Goal: Contribute content: Contribute content

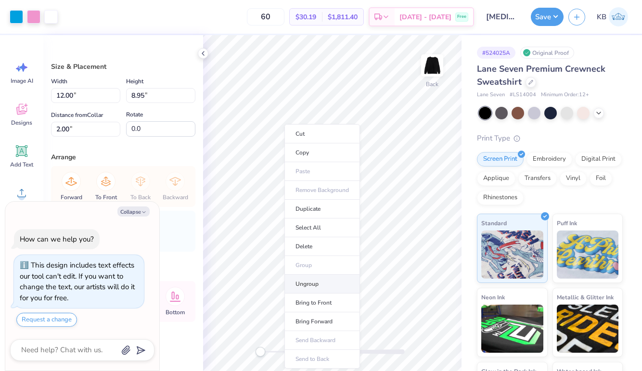
click at [305, 286] on li "Ungroup" at bounding box center [322, 284] width 76 height 19
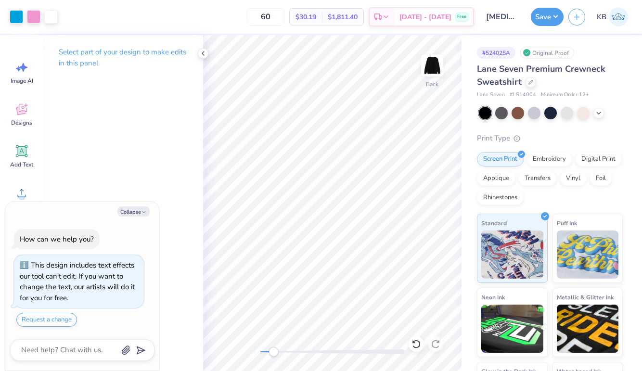
click at [273, 350] on div at bounding box center [332, 351] width 144 height 5
click at [32, 111] on div "Designs" at bounding box center [21, 114] width 35 height 36
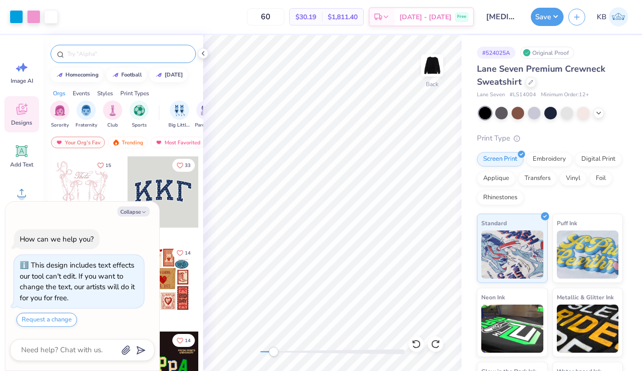
type textarea "x"
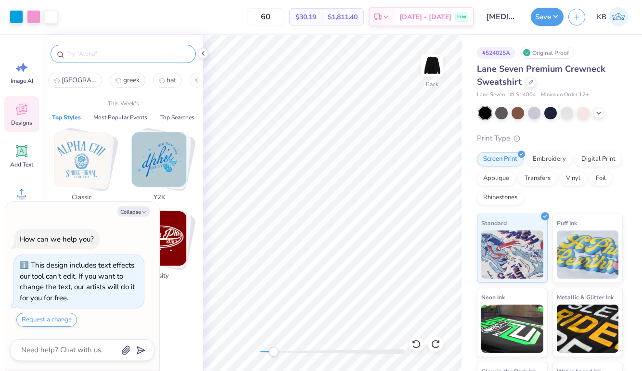
click at [101, 51] on input "text" at bounding box center [127, 54] width 123 height 10
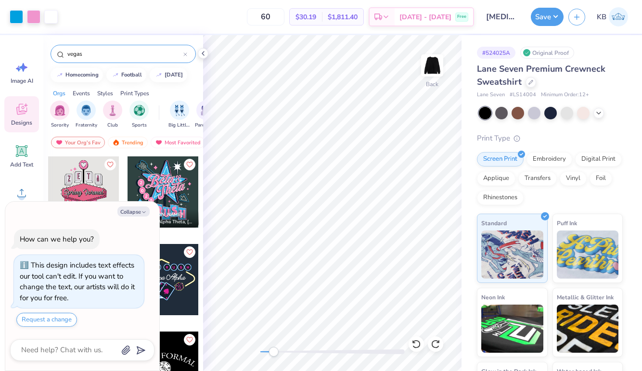
type input "vegas"
click at [127, 211] on button "Collapse" at bounding box center [133, 211] width 32 height 10
type textarea "x"
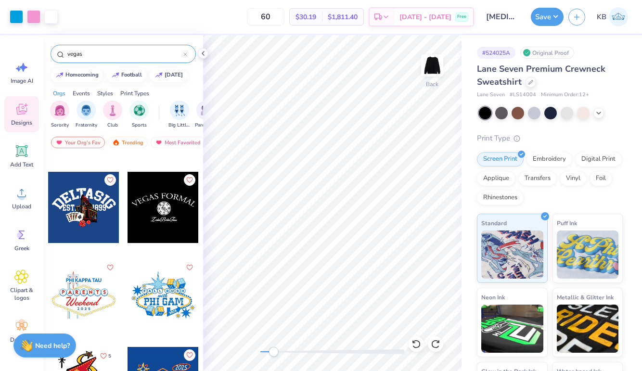
scroll to position [165, 0]
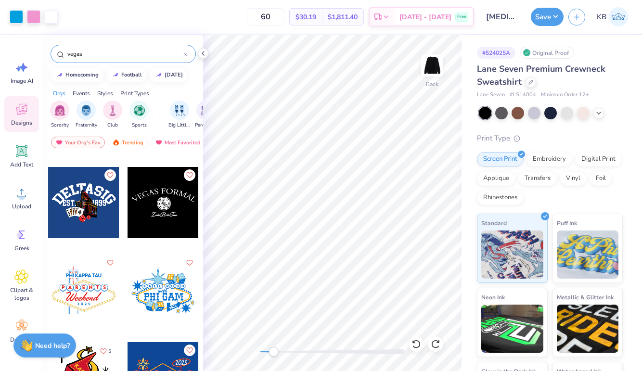
click at [75, 280] on div at bounding box center [83, 289] width 71 height 71
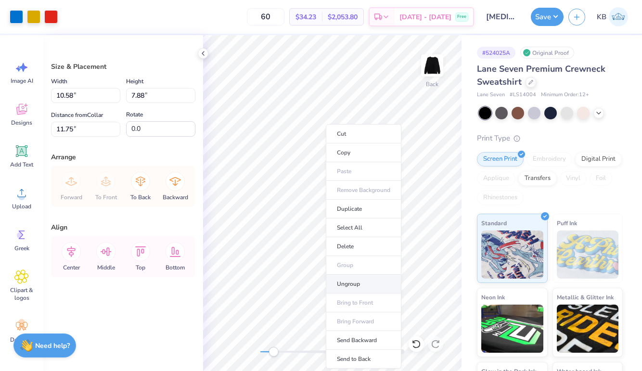
click at [339, 277] on li "Ungroup" at bounding box center [364, 284] width 76 height 19
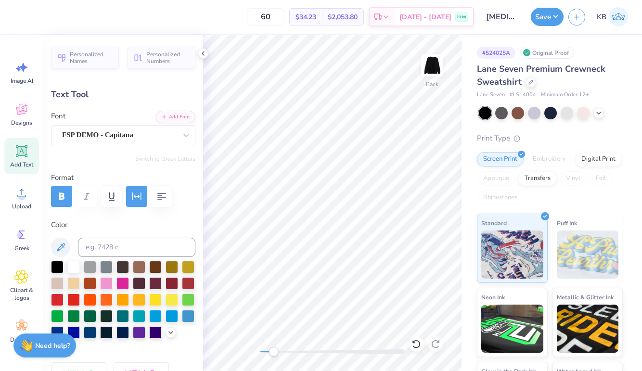
type input "2.11"
type input "0.45"
type input "17.74"
type textarea "Alpha Xi Delta"
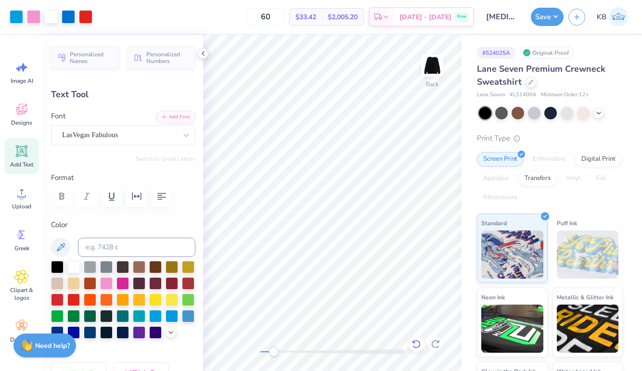
type input "9.18"
type input "2.18"
type input "6.66"
type input "8.41"
type input "1.99"
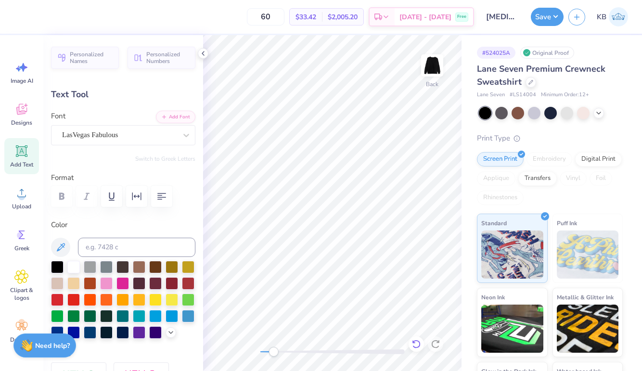
type input "6.84"
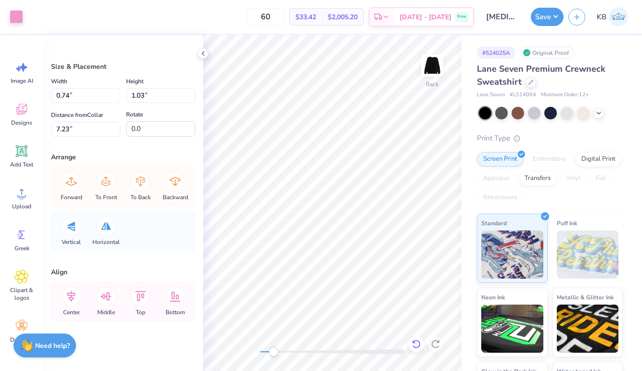
type input "1.38"
type input "1.03"
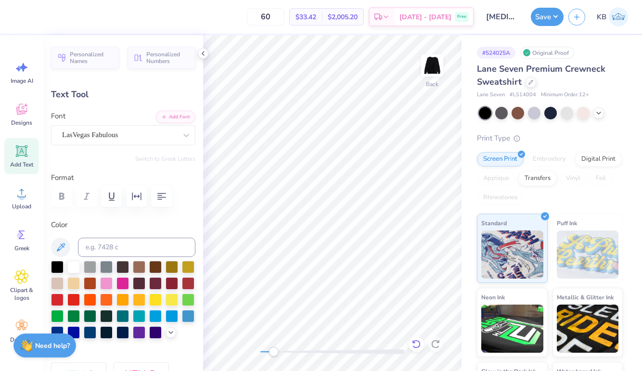
type input "9.27"
type input "2.20"
type input "6.99"
click at [31, 13] on div at bounding box center [33, 15] width 13 height 13
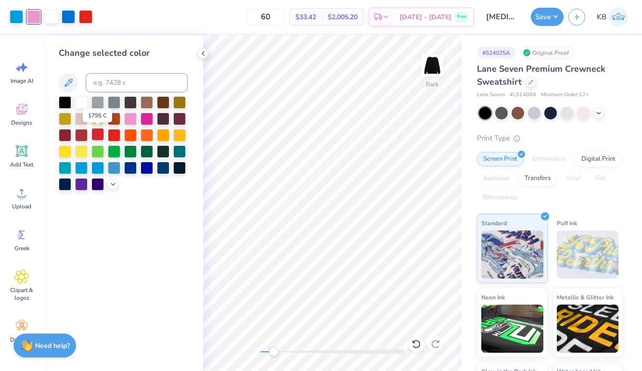
click at [98, 138] on div at bounding box center [97, 134] width 13 height 13
click at [86, 20] on div at bounding box center [85, 15] width 13 height 13
click at [95, 133] on div at bounding box center [97, 134] width 13 height 13
click at [535, 111] on div at bounding box center [534, 112] width 13 height 13
click at [273, 351] on div "Accessibility label" at bounding box center [274, 352] width 10 height 10
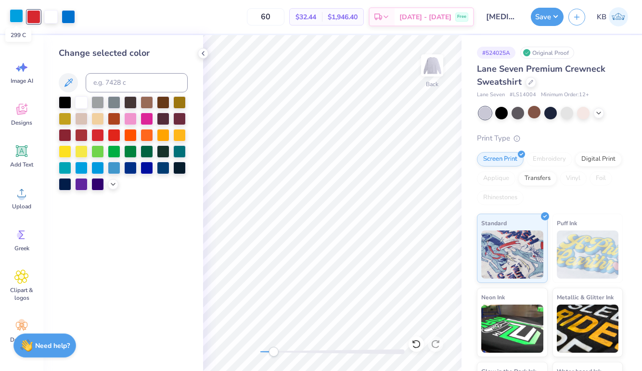
click at [17, 17] on div at bounding box center [16, 15] width 13 height 13
click at [112, 186] on icon at bounding box center [113, 183] width 8 height 8
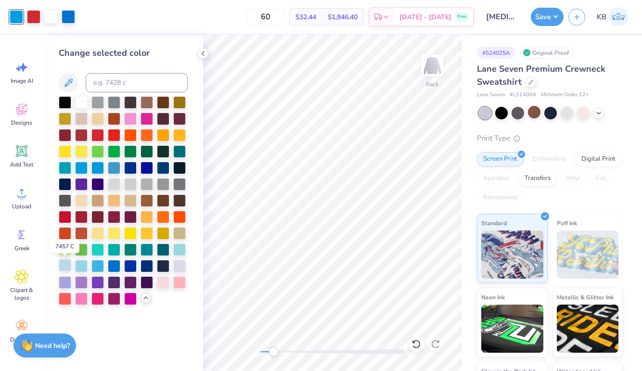
click at [65, 266] on div at bounding box center [65, 265] width 13 height 13
click at [79, 266] on div at bounding box center [81, 265] width 13 height 13
click at [65, 18] on div at bounding box center [68, 15] width 13 height 13
click at [79, 263] on div at bounding box center [81, 265] width 13 height 13
click at [100, 263] on div at bounding box center [97, 265] width 13 height 13
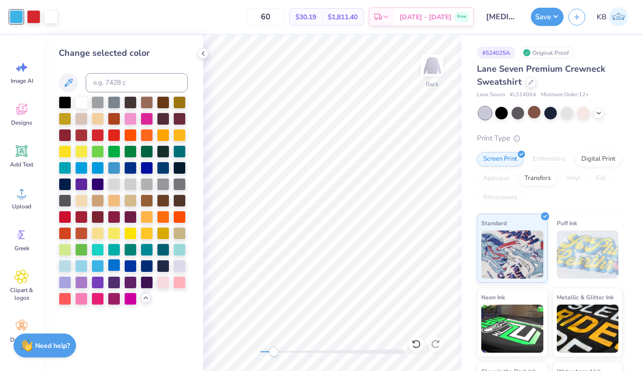
click at [117, 262] on div at bounding box center [114, 265] width 13 height 13
click at [99, 264] on div at bounding box center [97, 265] width 13 height 13
click at [112, 167] on div at bounding box center [114, 167] width 13 height 13
click at [95, 266] on div at bounding box center [97, 265] width 13 height 13
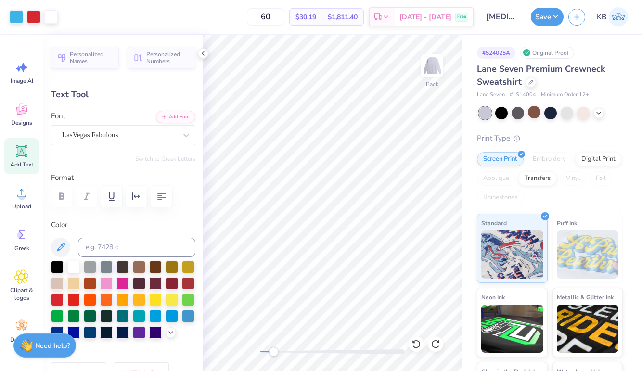
type input "5.82"
type input "0.64"
type input "11.11"
type textarea "P"
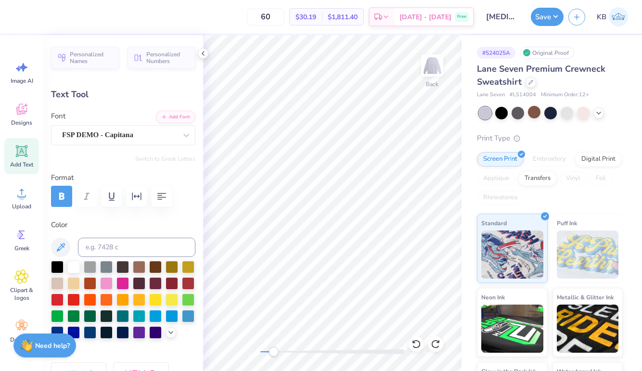
type textarea "t"
type textarea "TO FABULOUS"
type input "3.21"
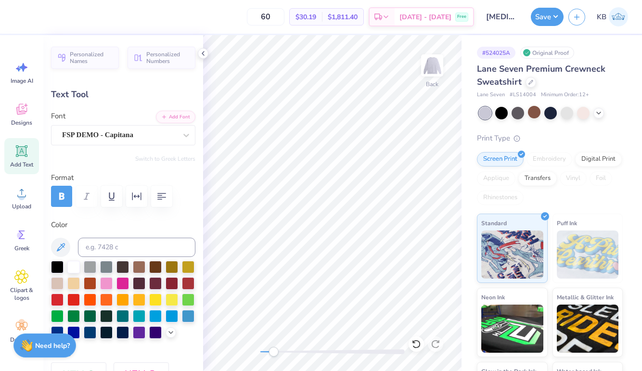
type input "0.37"
type input "11.38"
type input "9.27"
type input "2.20"
type input "6.97"
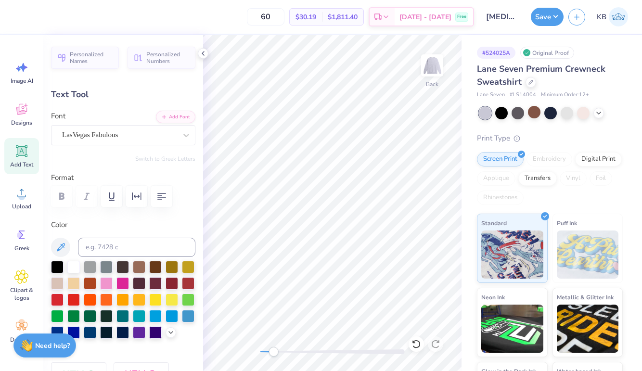
type input "8.77"
type input "2.08"
type input "7.39"
type input "6.68"
type input "2.60"
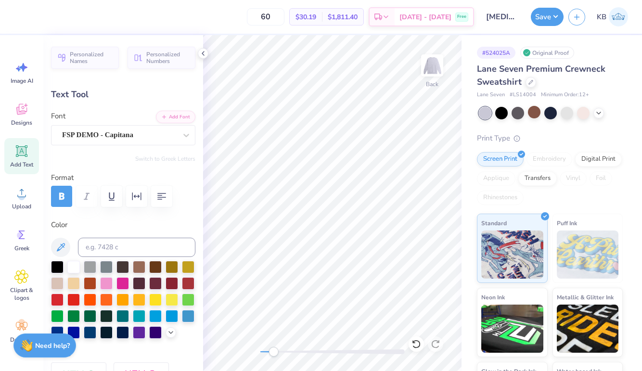
type input "0.30"
type input "6.75"
click at [297, 345] on div "Back" at bounding box center [332, 203] width 258 height 336
type input "8.77"
type input "2.08"
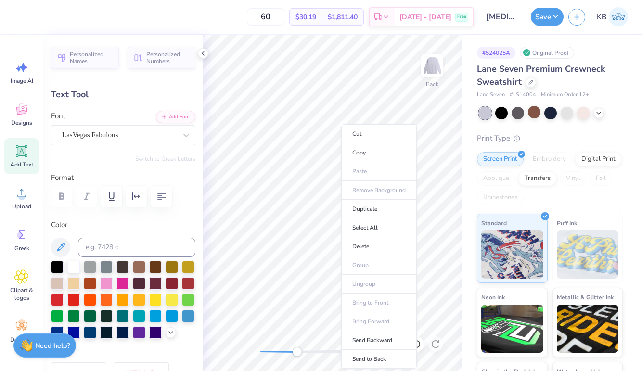
drag, startPoint x: 270, startPoint y: 356, endPoint x: 303, endPoint y: 347, distance: 33.5
click at [366, 345] on li "Send Backward" at bounding box center [379, 340] width 76 height 19
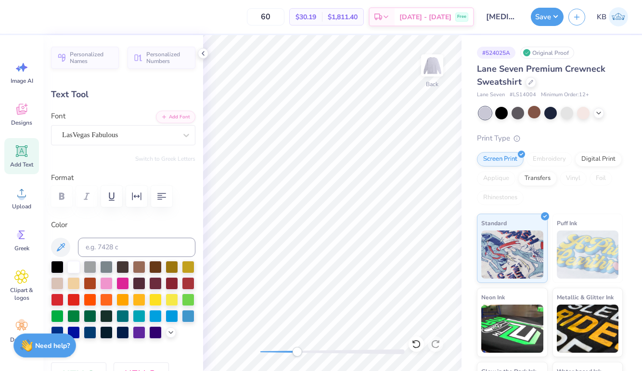
type input "7.34"
type input "2.11"
type input "0.45"
type input "8.97"
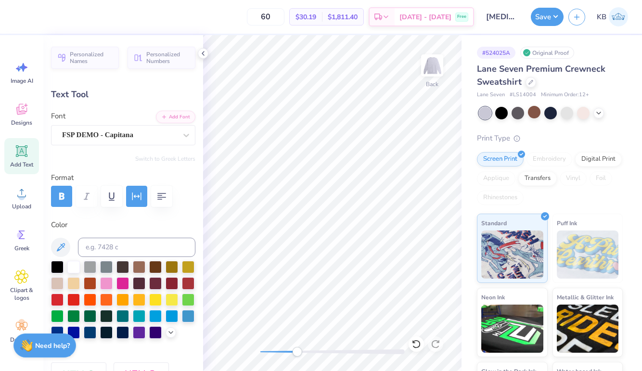
type textarea "BID DAY 2025"
type input "3.74"
type input "1.07"
type input "9.14"
click at [134, 194] on icon "button" at bounding box center [137, 196] width 12 height 12
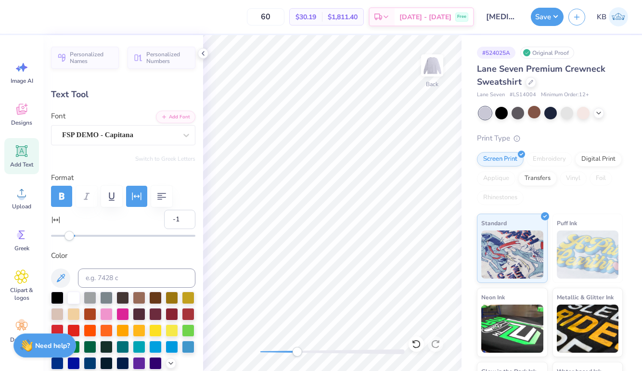
type input "0"
drag, startPoint x: 128, startPoint y: 238, endPoint x: 74, endPoint y: 240, distance: 53.9
click at [74, 240] on div "Accessibility label" at bounding box center [74, 236] width 10 height 10
click at [156, 198] on icon "button" at bounding box center [162, 196] width 12 height 12
type textarea "BID DAY 2025"
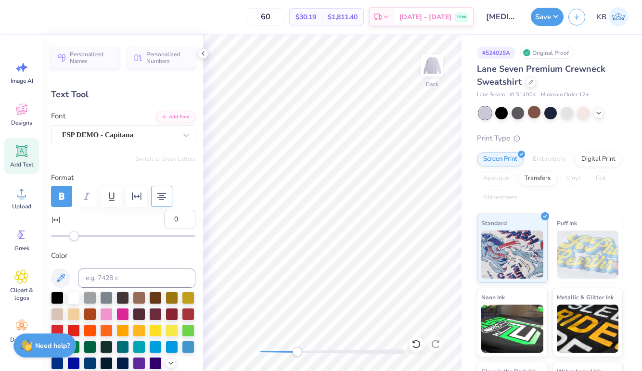
scroll to position [8, 2]
type input "3.63"
type input "0.45"
type input "9.28"
type textarea "BID DAY"
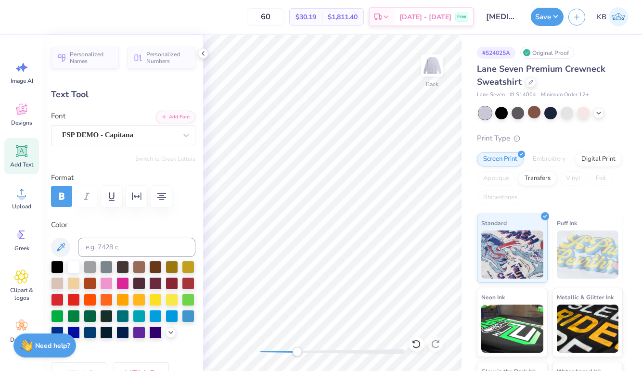
type input "9.27"
type textarea "B"
type textarea "2025"
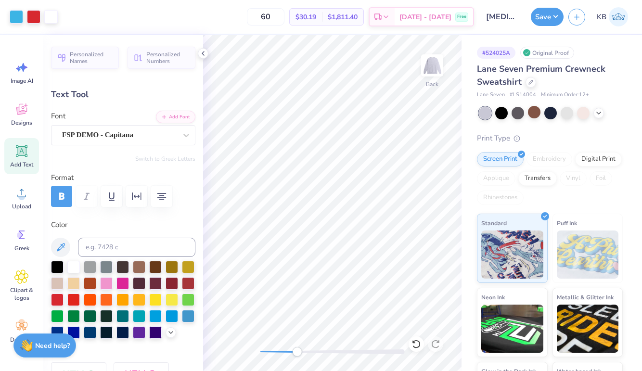
type input "1.34"
type input "0.45"
type input "9.26"
type input "0.96"
type input "0.32"
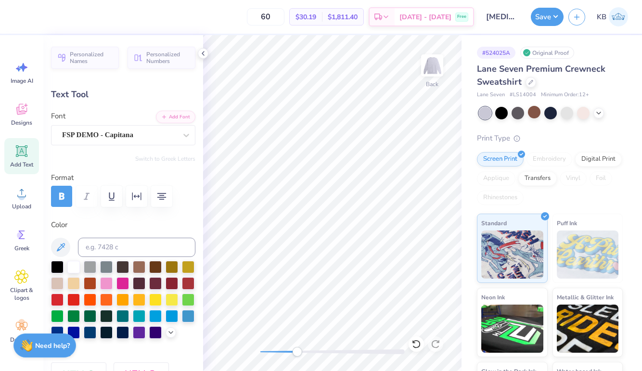
type input "9.61"
type input "2.18"
type input "0.43"
type input "9.27"
type input "0.96"
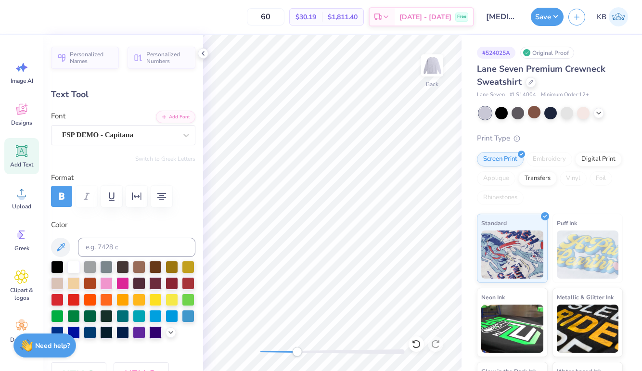
type input "0.32"
type input "9.81"
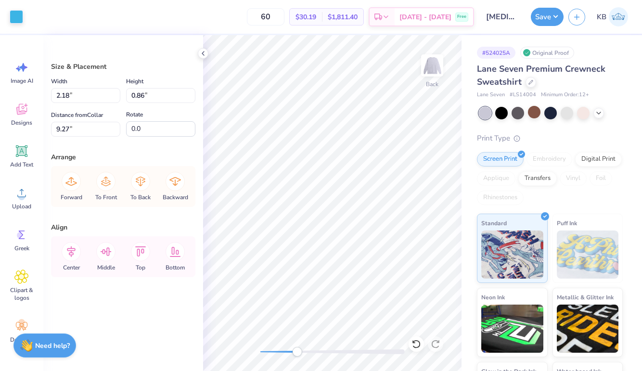
type input "9.15"
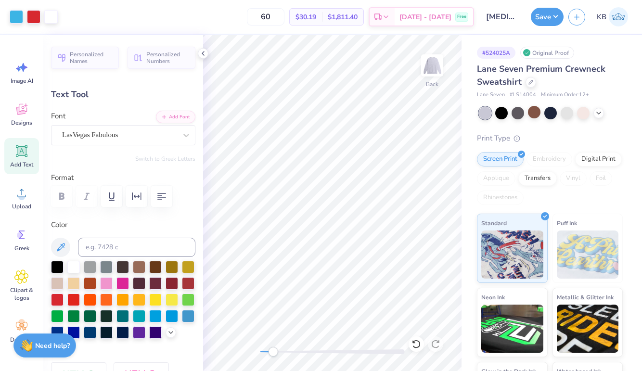
drag, startPoint x: 295, startPoint y: 350, endPoint x: 271, endPoint y: 351, distance: 24.1
click at [271, 351] on div "Accessibility label" at bounding box center [273, 352] width 10 height 10
type input "7.29"
type input "2.18"
type input "0.43"
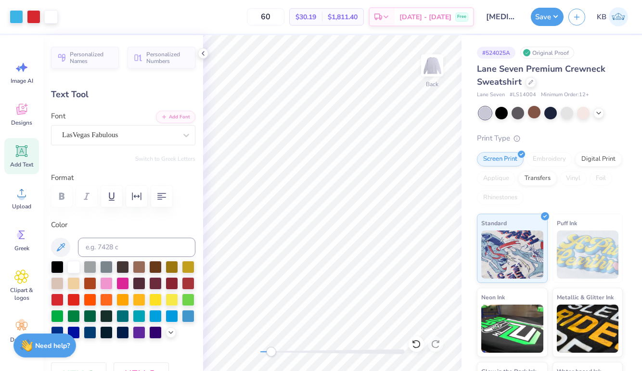
type input "9.15"
click at [359, 330] on div "Back" at bounding box center [332, 203] width 258 height 336
type input "2.60"
type input "0.30"
type input "6.77"
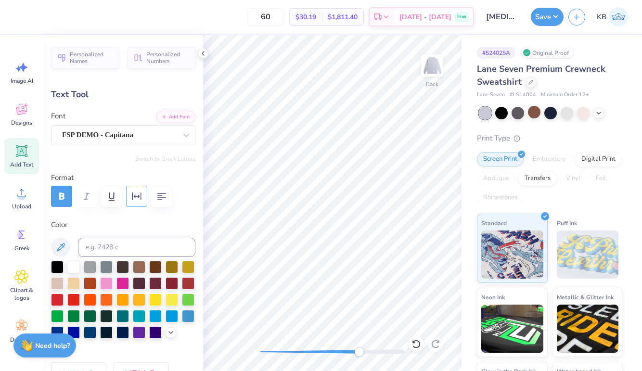
click at [134, 203] on button "button" at bounding box center [136, 196] width 21 height 21
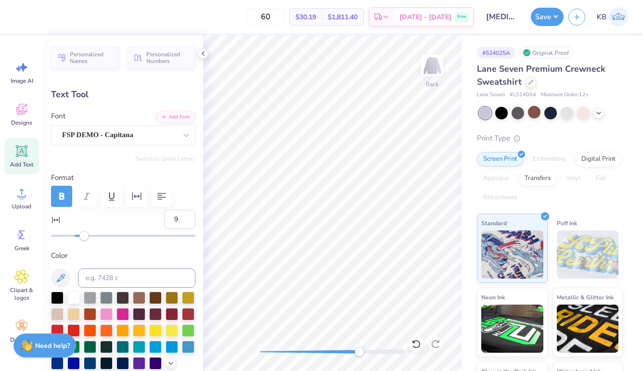
type input "10"
drag, startPoint x: 73, startPoint y: 234, endPoint x: 86, endPoint y: 234, distance: 13.0
click at [86, 234] on div "Accessibility label" at bounding box center [84, 236] width 10 height 10
type input "19"
drag, startPoint x: 86, startPoint y: 234, endPoint x: 95, endPoint y: 234, distance: 9.6
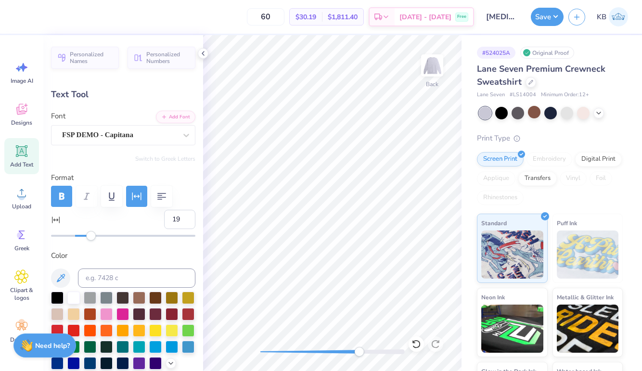
click at [95, 234] on div "Accessibility label" at bounding box center [91, 236] width 10 height 10
type input "25"
drag, startPoint x: 95, startPoint y: 234, endPoint x: 102, endPoint y: 234, distance: 6.7
click at [102, 234] on div "Accessibility label" at bounding box center [97, 236] width 10 height 10
drag, startPoint x: 357, startPoint y: 353, endPoint x: 335, endPoint y: 353, distance: 22.1
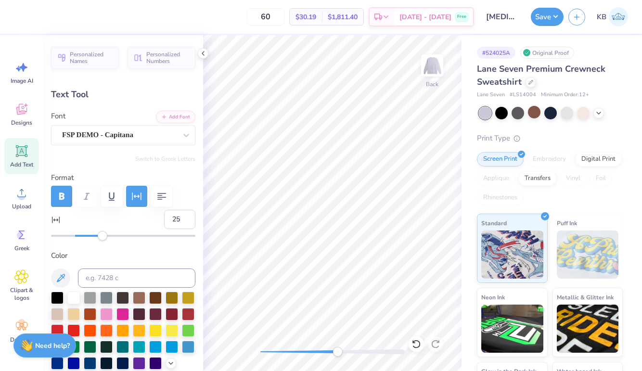
click at [335, 353] on div "Accessibility label" at bounding box center [337, 352] width 10 height 10
drag, startPoint x: 337, startPoint y: 353, endPoint x: 275, endPoint y: 354, distance: 62.1
click at [280, 354] on div "Accessibility label" at bounding box center [285, 352] width 10 height 10
type input "8.77"
type input "2.08"
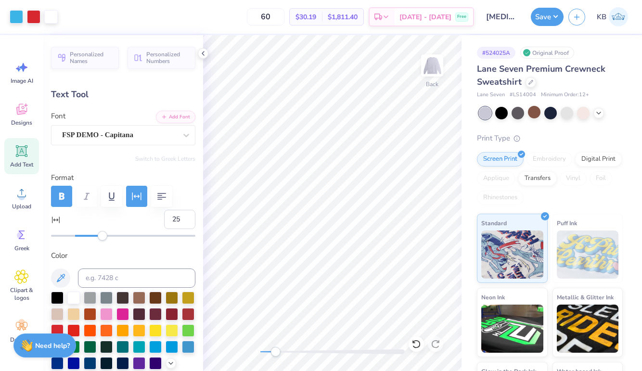
type input "7.19"
type input "0"
type input "2.18"
type input "0.43"
type input "9.05"
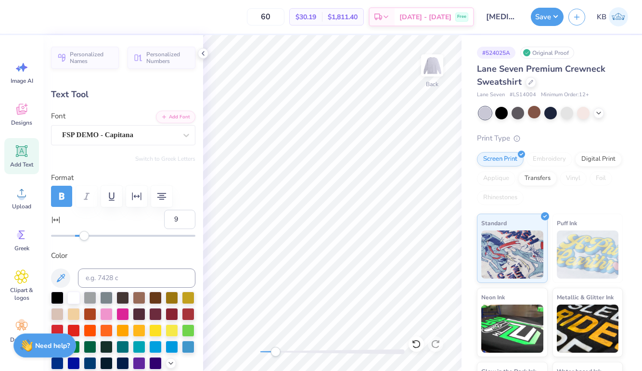
type input "10"
drag, startPoint x: 75, startPoint y: 236, endPoint x: 86, endPoint y: 236, distance: 11.1
click at [86, 236] on div "Accessibility label" at bounding box center [85, 236] width 10 height 10
type input "15"
click at [90, 236] on div "Accessibility label" at bounding box center [90, 236] width 10 height 10
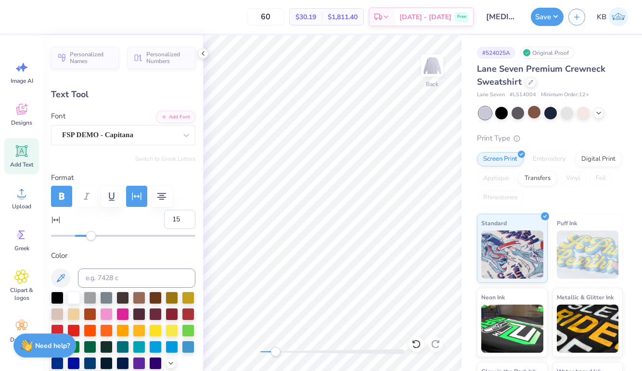
type input "16"
click at [92, 236] on div "Accessibility label" at bounding box center [93, 236] width 10 height 10
type input "0.96"
type input "0.32"
type input "9.60"
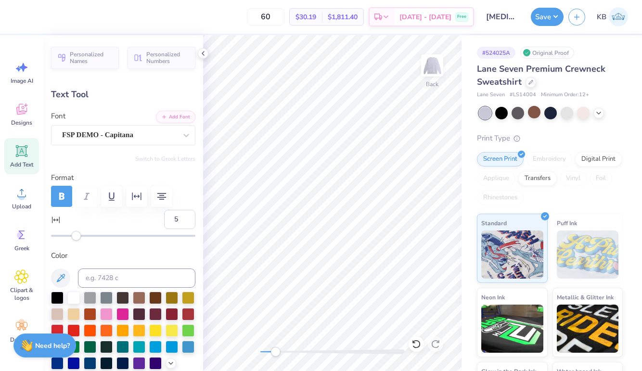
type input "7"
drag, startPoint x: 75, startPoint y: 235, endPoint x: 82, endPoint y: 235, distance: 7.2
click at [82, 235] on div "Accessibility label" at bounding box center [82, 236] width 10 height 10
type input "2.65"
type input "0.43"
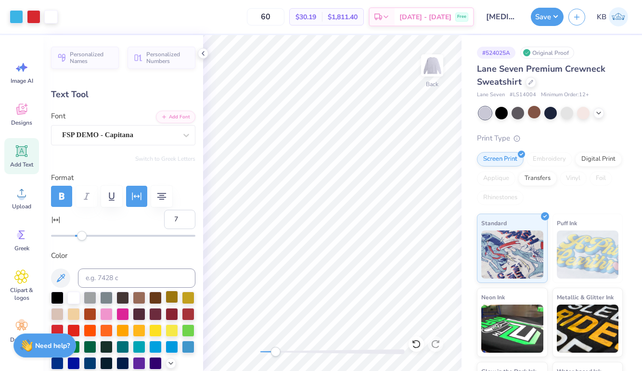
type input "9.05"
type input "15"
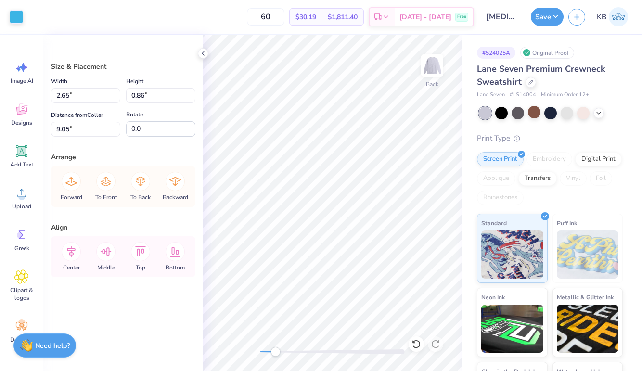
type input "9.15"
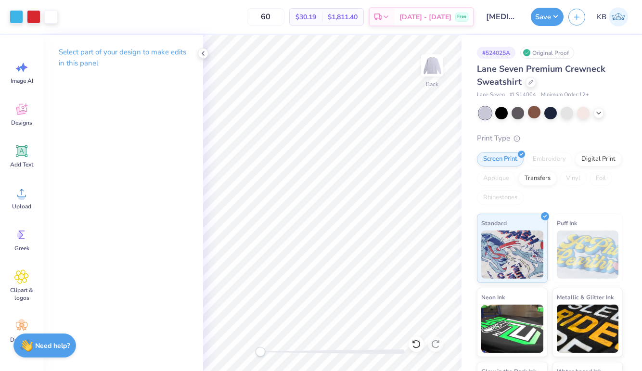
click at [240, 350] on div "Back" at bounding box center [332, 203] width 258 height 336
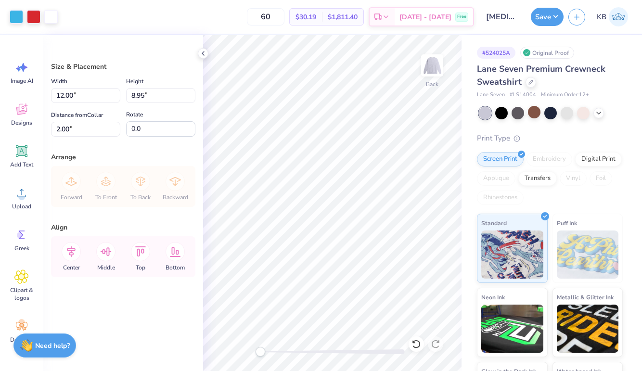
type input "3.96"
type input "14.72"
type input "10.98"
type input "0.77"
type input "1.05"
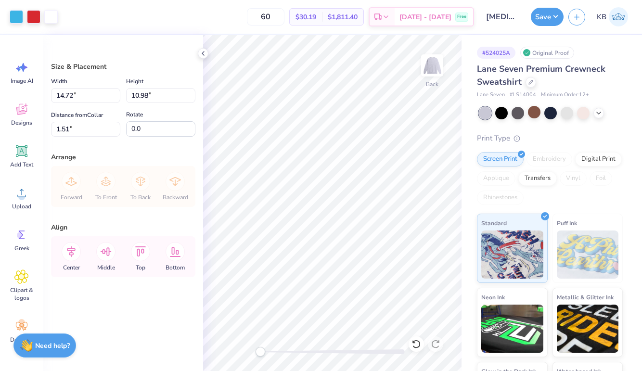
type input "1.51"
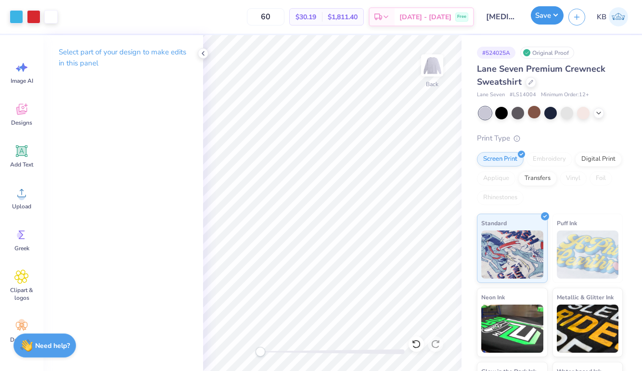
click at [542, 10] on button "Save" at bounding box center [547, 15] width 33 height 18
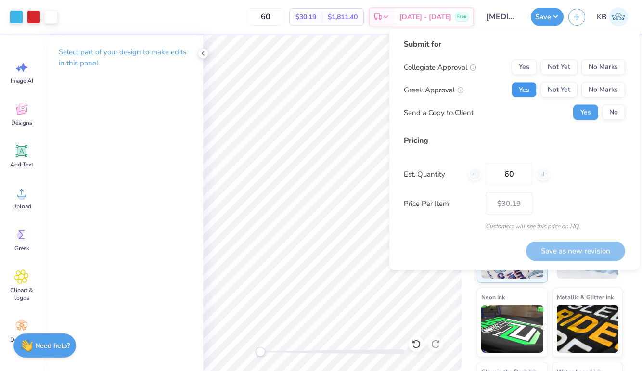
click at [529, 89] on button "Yes" at bounding box center [523, 89] width 25 height 15
click at [600, 69] on button "No Marks" at bounding box center [603, 67] width 44 height 15
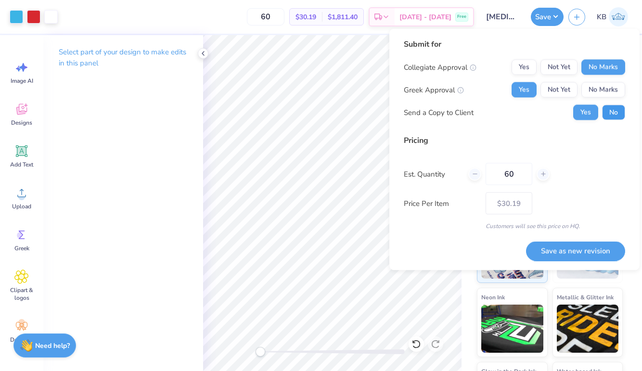
click at [614, 114] on button "No" at bounding box center [613, 112] width 23 height 15
click at [565, 245] on button "Save as new revision" at bounding box center [575, 251] width 99 height 20
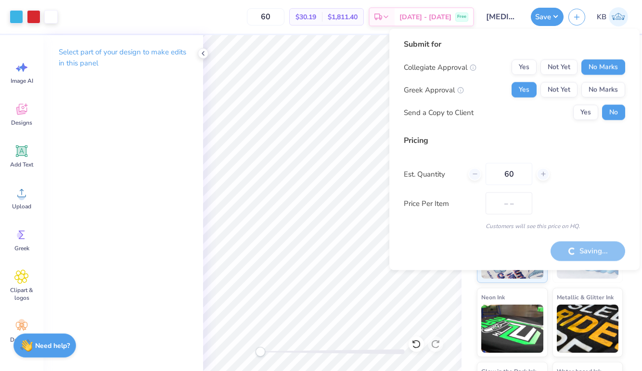
type input "$30.19"
